Goal: Task Accomplishment & Management: Manage account settings

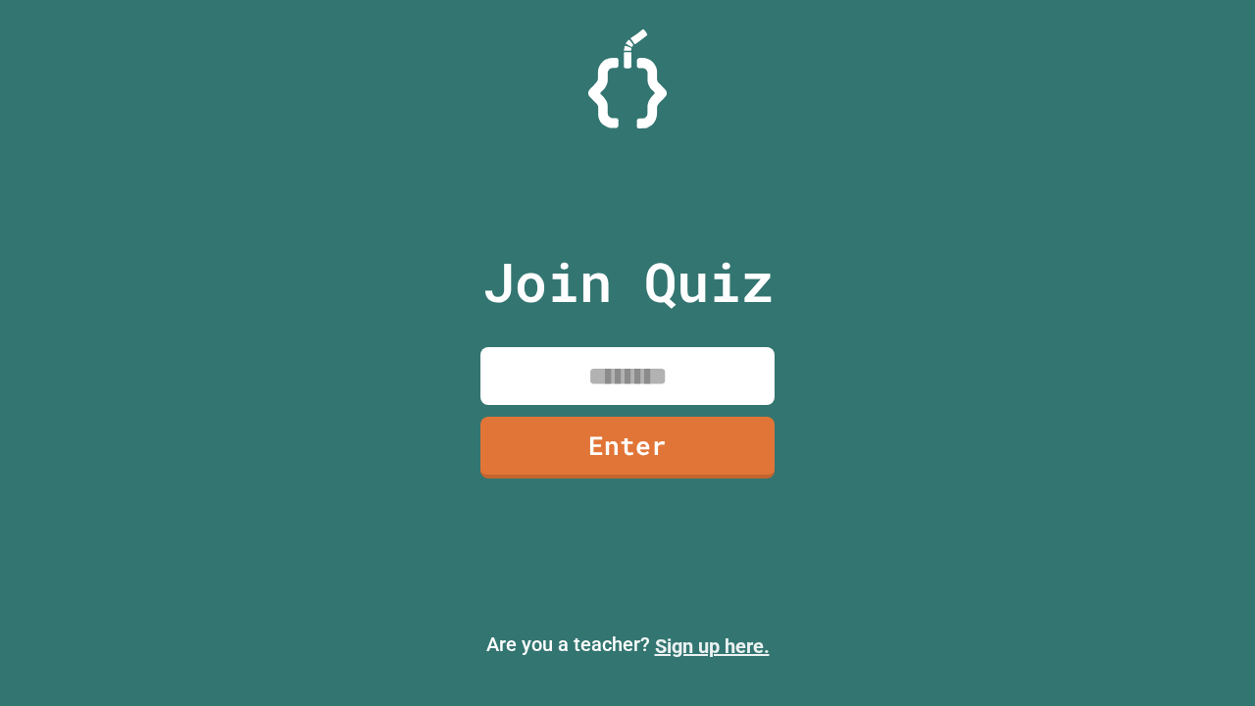
click at [712, 646] on link "Sign up here." at bounding box center [712, 646] width 115 height 24
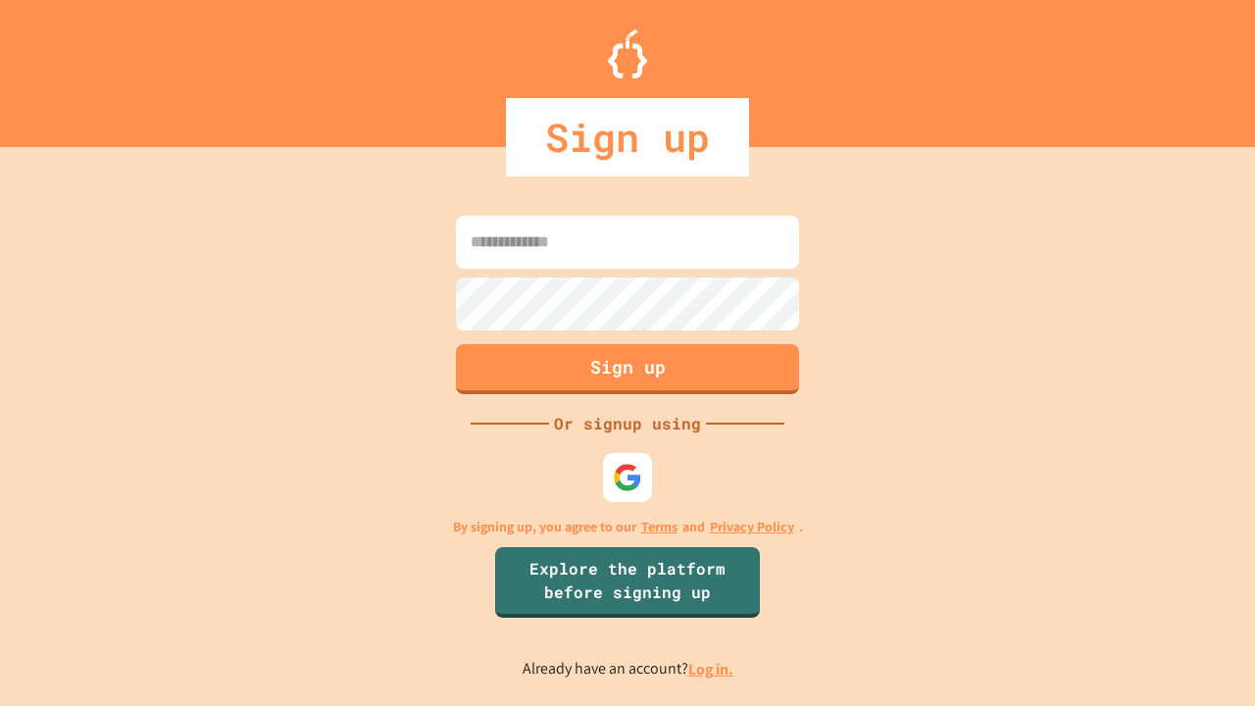
click at [712, 668] on link "Log in." at bounding box center [710, 669] width 45 height 21
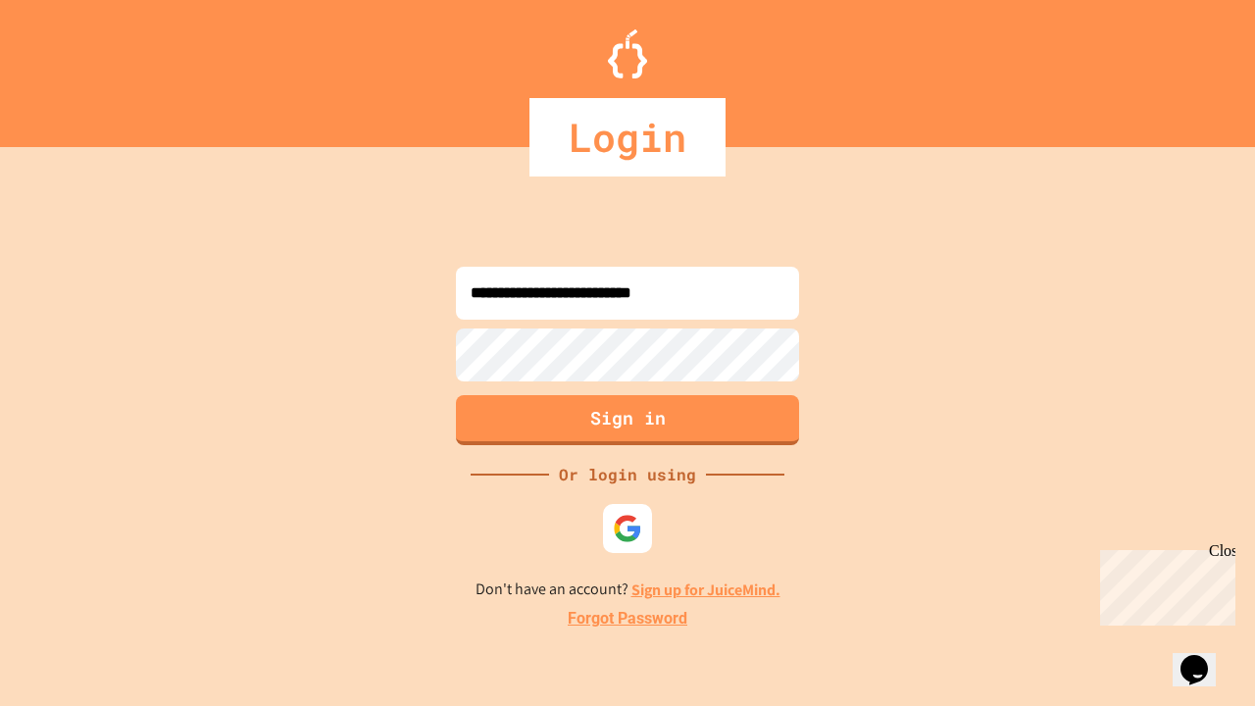
type input "**********"
